Goal: Find contact information: Find contact information

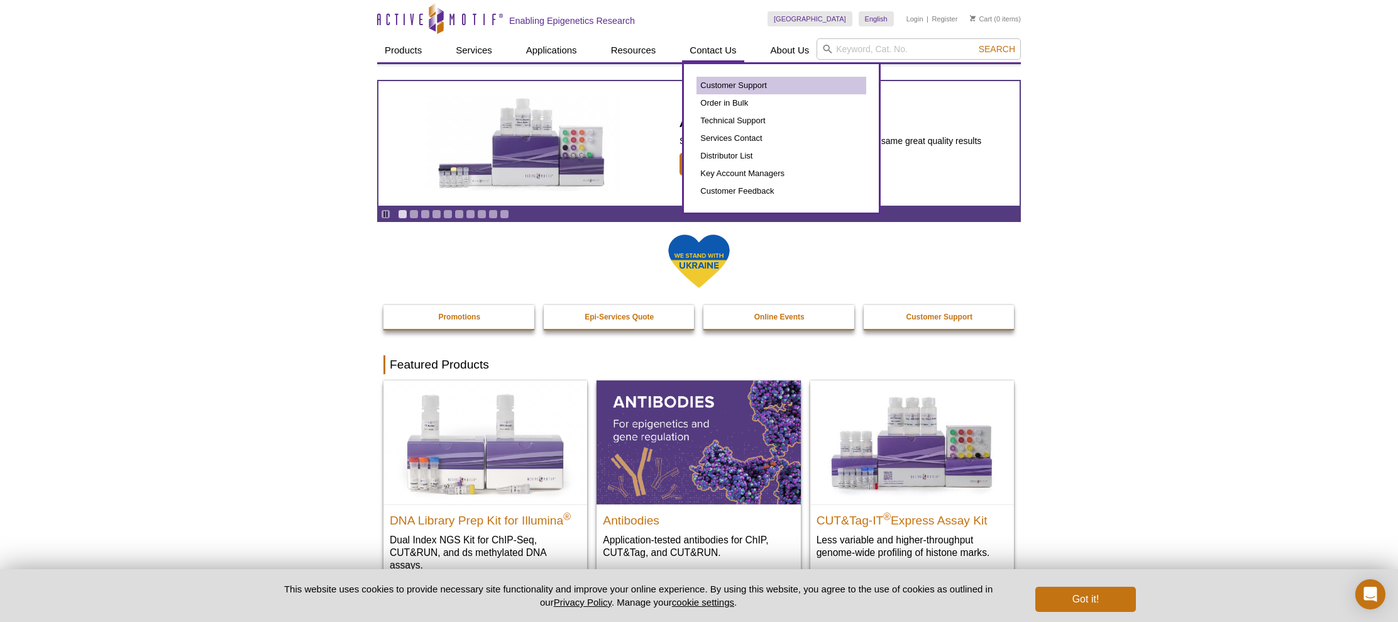
click at [720, 84] on link "Customer Support" at bounding box center [782, 86] width 170 height 18
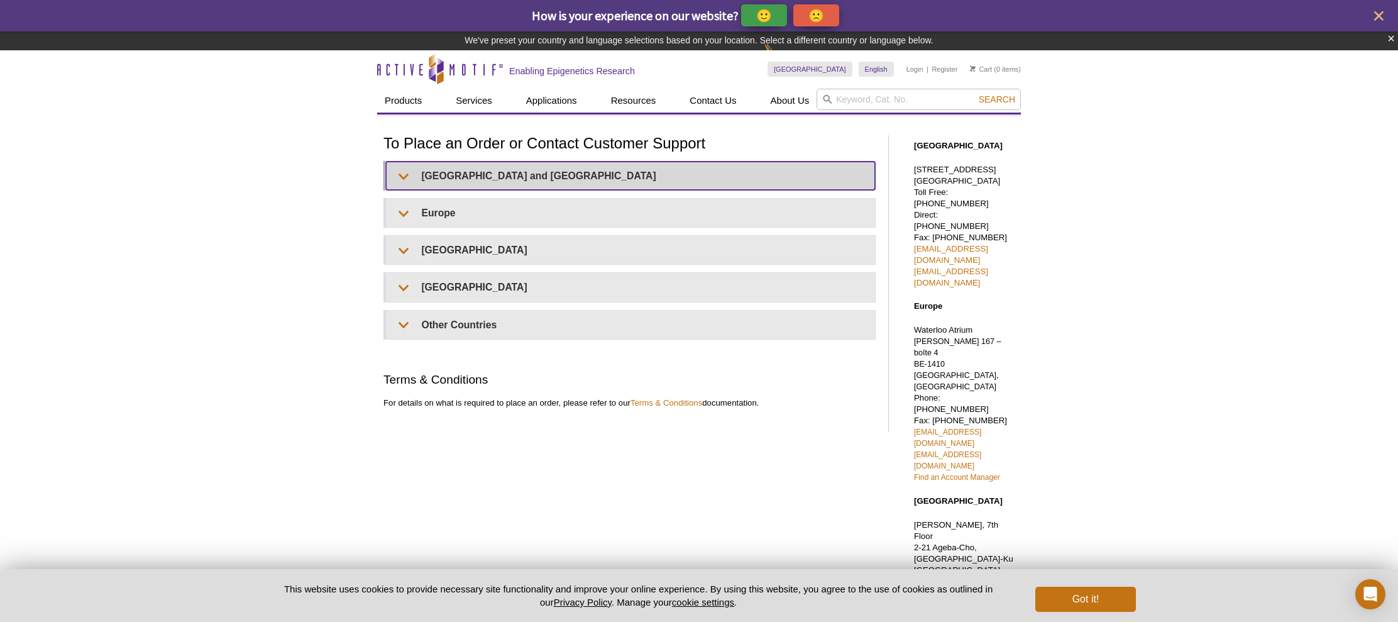
click at [478, 174] on summary "[GEOGRAPHIC_DATA] and [GEOGRAPHIC_DATA]" at bounding box center [630, 176] width 489 height 28
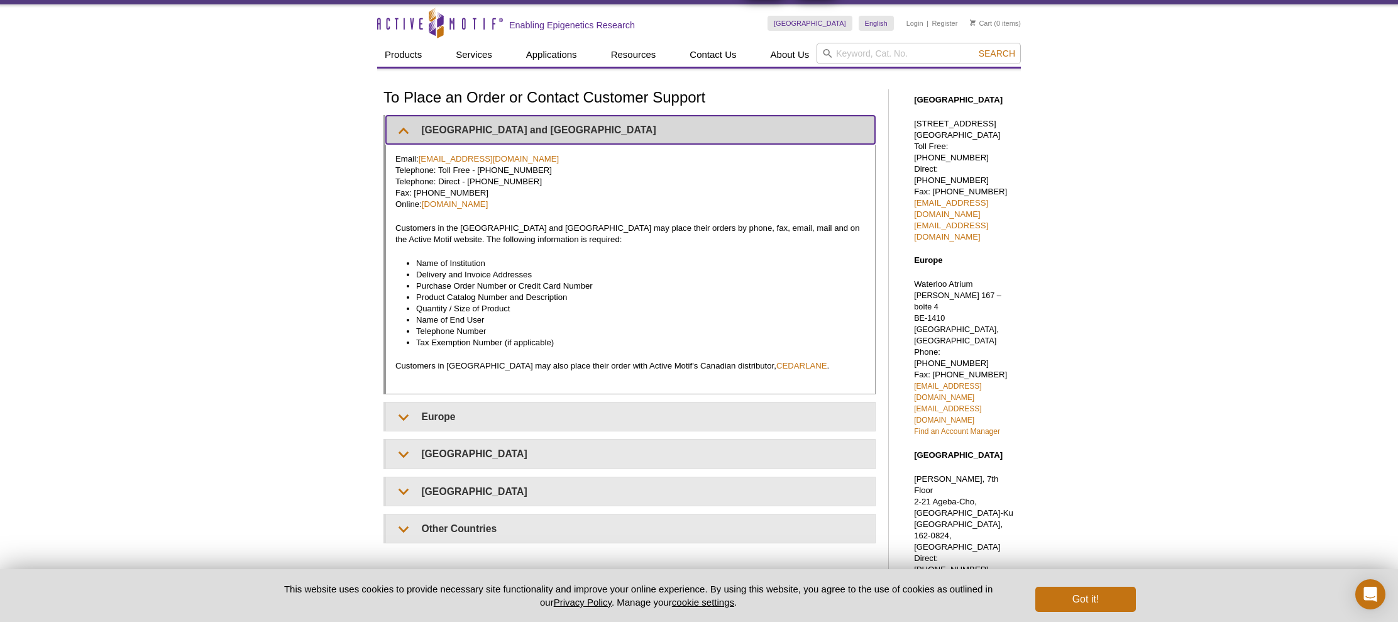
scroll to position [27, 0]
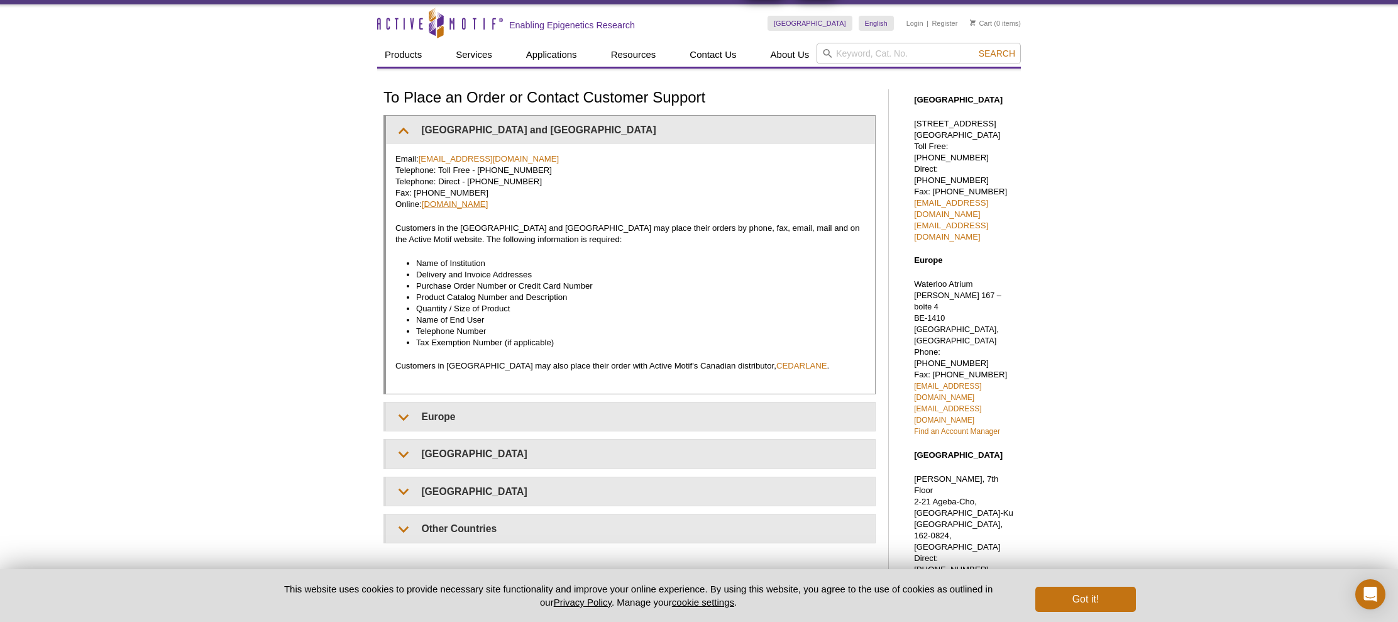
click at [474, 202] on link "[DOMAIN_NAME]" at bounding box center [455, 203] width 67 height 9
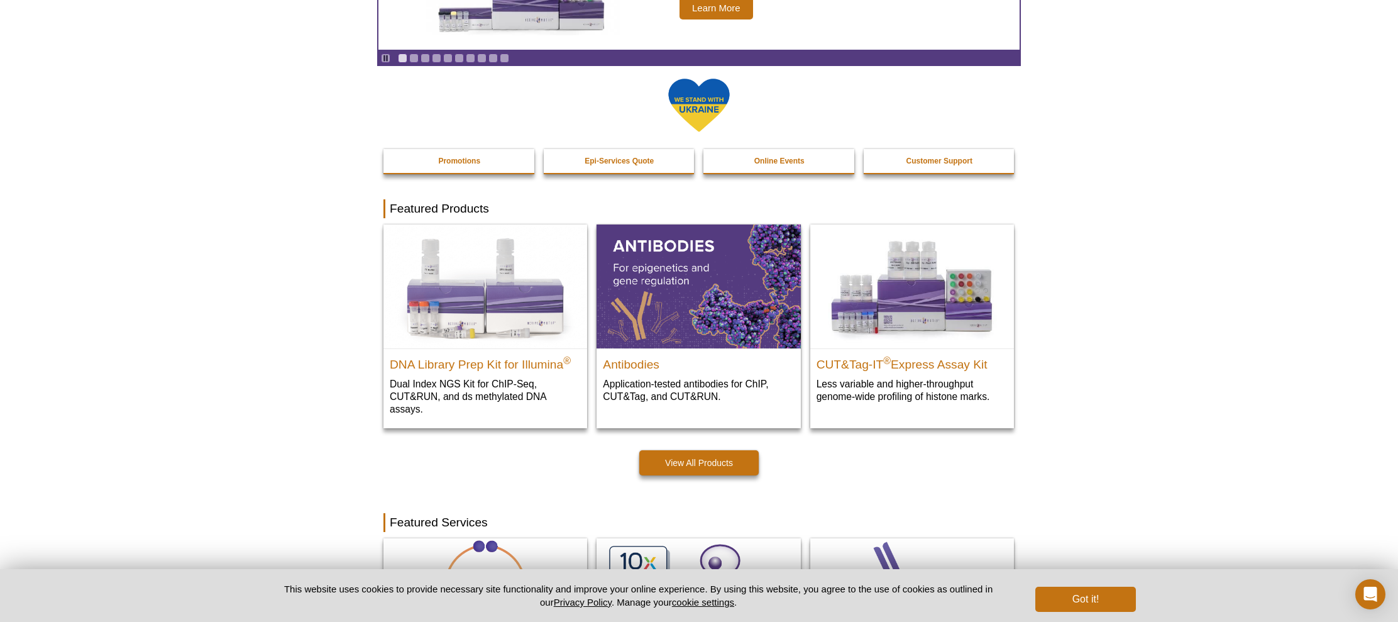
scroll to position [157, 0]
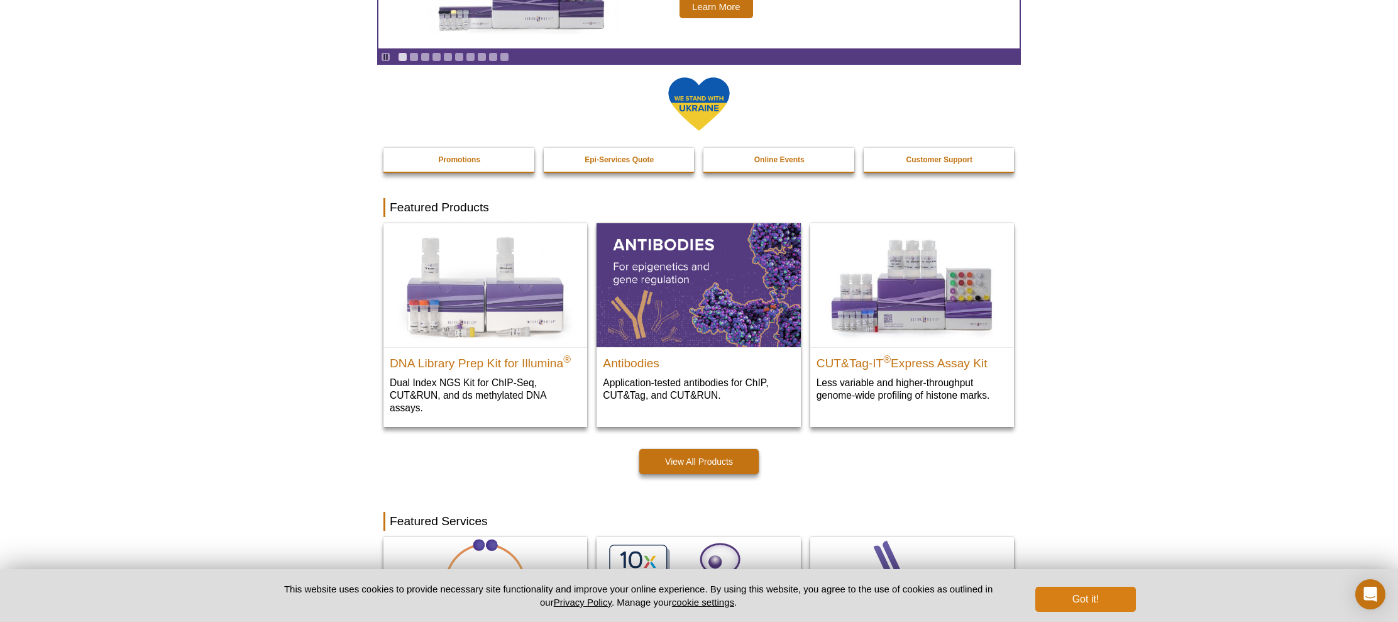
click at [1097, 600] on button "Got it!" at bounding box center [1085, 599] width 101 height 25
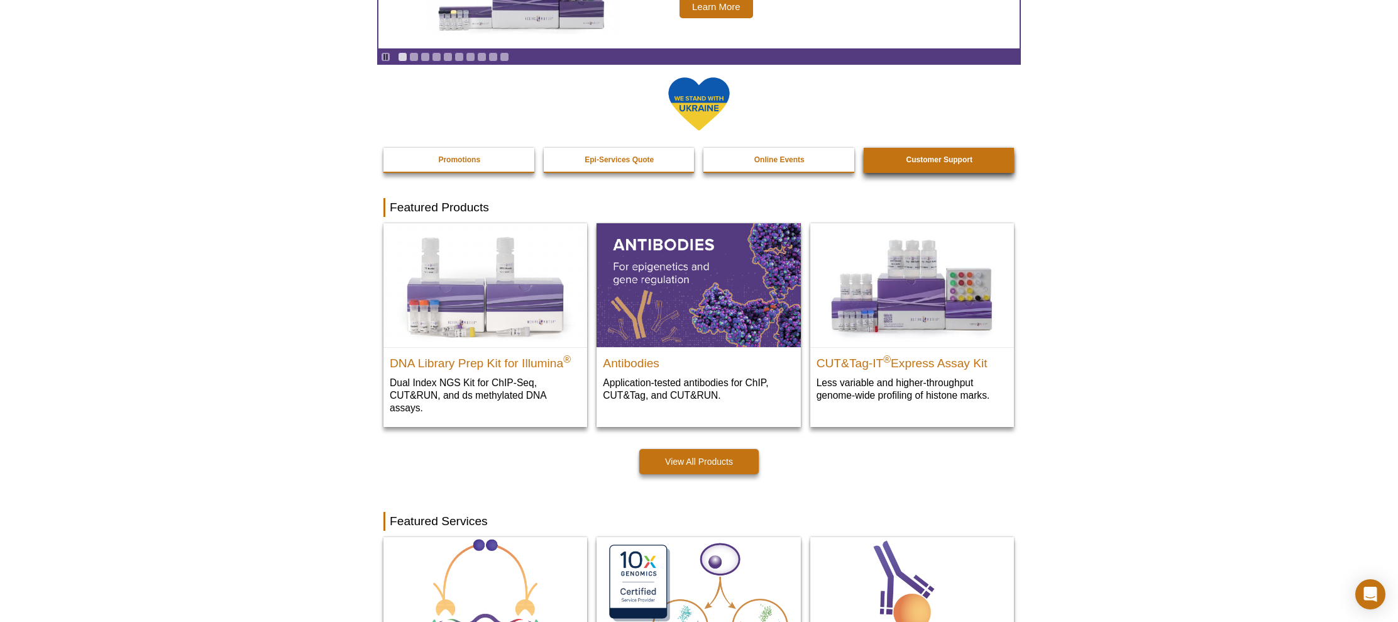
click at [918, 156] on strong "Customer Support" at bounding box center [939, 159] width 66 height 9
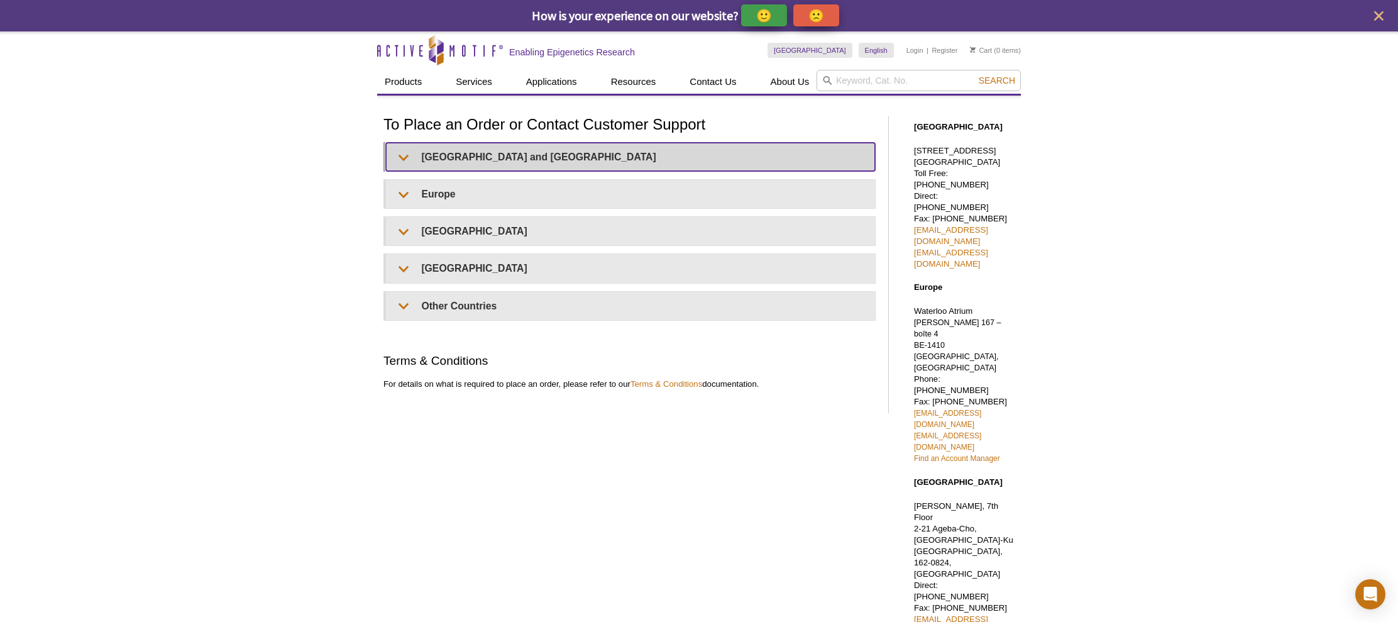
click at [507, 154] on summary "[GEOGRAPHIC_DATA] and [GEOGRAPHIC_DATA]" at bounding box center [630, 157] width 489 height 28
